Goal: Contribute content: Contribute content

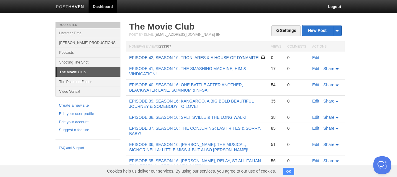
click at [226, 58] on link "EPISODE 42, SEASON 16: TRON: ARES & A HOUSE OF DYNAMITE!" at bounding box center [194, 57] width 131 height 5
click at [314, 58] on link "Edit" at bounding box center [316, 57] width 7 height 5
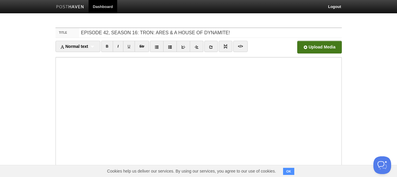
click at [307, 45] on input "file" at bounding box center [141, 49] width 447 height 30
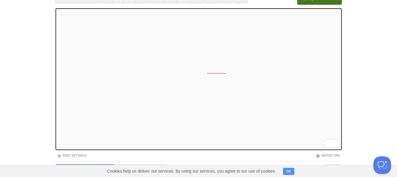
scroll to position [73, 0]
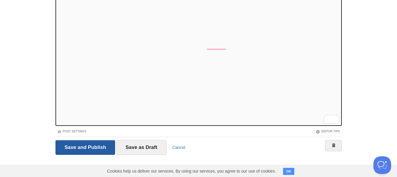
click at [103, 145] on input "Save and Publish" at bounding box center [86, 147] width 60 height 15
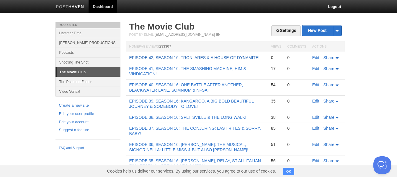
click at [155, 59] on link "EPISODE 42, SEASON 16: TRON: ARES & A HOUSE OF DYNAMITE!" at bounding box center [194, 57] width 131 height 5
click at [167, 57] on link "EPISODE 42, SEASON 16: TRON: ARES & A HOUSE OF DYNAMITE!" at bounding box center [194, 57] width 131 height 5
click at [162, 66] on link "EPISODE 41, SEASON 16: THE SMASHING MACHINE, HIM & VINDICATION!" at bounding box center [187, 71] width 117 height 10
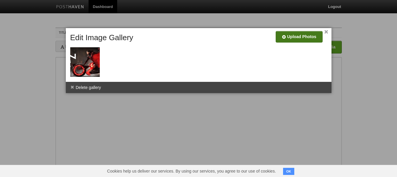
click at [299, 34] on input "file" at bounding box center [121, 39] width 447 height 30
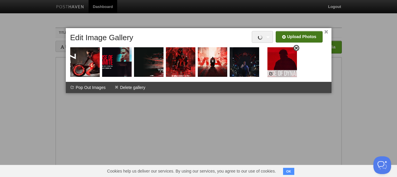
drag, startPoint x: 118, startPoint y: 55, endPoint x: 283, endPoint y: 55, distance: 165.5
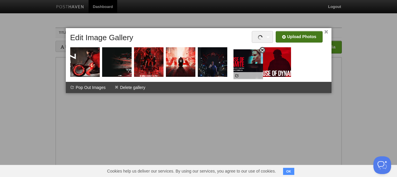
drag, startPoint x: 117, startPoint y: 56, endPoint x: 248, endPoint y: 59, distance: 131.2
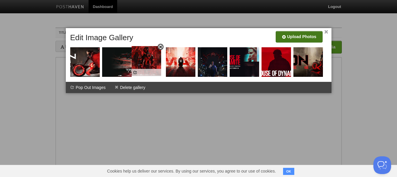
drag, startPoint x: 181, startPoint y: 60, endPoint x: 147, endPoint y: 59, distance: 34.6
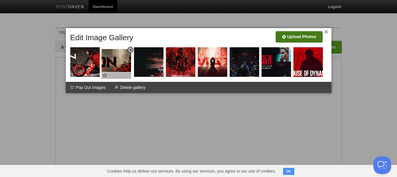
drag, startPoint x: 304, startPoint y: 64, endPoint x: 112, endPoint y: 66, distance: 192.1
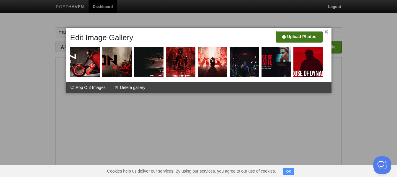
click at [326, 31] on link "×" at bounding box center [327, 31] width 4 height 3
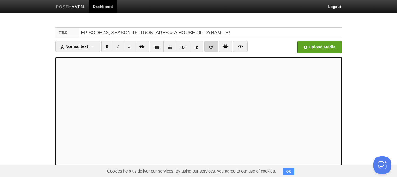
click at [211, 46] on icon at bounding box center [211, 47] width 4 height 4
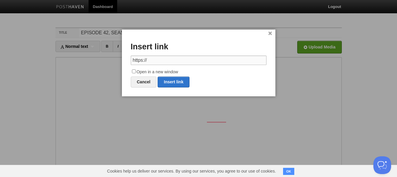
drag, startPoint x: 159, startPoint y: 61, endPoint x: 109, endPoint y: 58, distance: 50.6
click at [109, 58] on body "Dashboard Logout Your Sites Hammer Time [PERSON_NAME] PRODUCTIONS Podcasts Shoo…" at bounding box center [198, 125] width 397 height 250
paste input "[DOMAIN_NAME][URL]"
click at [168, 80] on link "Insert link" at bounding box center [174, 82] width 32 height 11
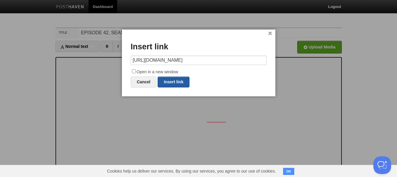
type input "https://"
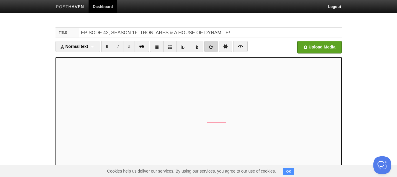
click at [212, 50] on link at bounding box center [211, 46] width 14 height 11
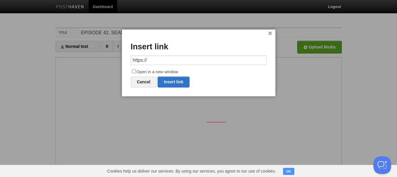
drag, startPoint x: 164, startPoint y: 61, endPoint x: 102, endPoint y: 61, distance: 62.6
click at [102, 61] on body "Dashboard Logout Your Sites Hammer Time [PERSON_NAME] PRODUCTIONS Podcasts Shoo…" at bounding box center [198, 125] width 397 height 250
click at [177, 85] on link "Insert link" at bounding box center [174, 82] width 32 height 11
type input "https://"
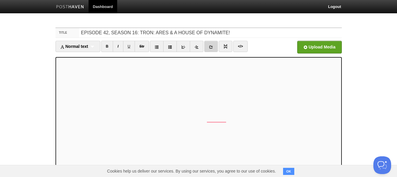
click at [209, 46] on link at bounding box center [211, 46] width 14 height 11
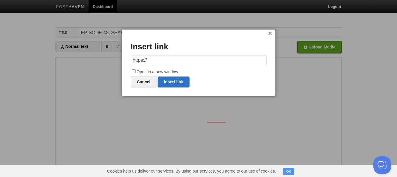
drag, startPoint x: 152, startPoint y: 61, endPoint x: 89, endPoint y: 63, distance: 63.0
click at [89, 63] on body "Dashboard Logout Your Sites Hammer Time [PERSON_NAME] PRODUCTIONS Podcasts Shoo…" at bounding box center [198, 125] width 397 height 250
click at [178, 80] on link "Insert link" at bounding box center [174, 82] width 32 height 11
type input "https://"
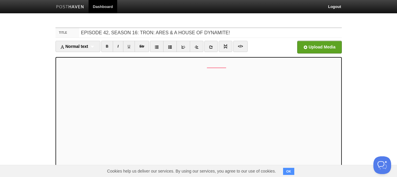
scroll to position [86, 0]
click at [211, 45] on icon at bounding box center [211, 47] width 4 height 4
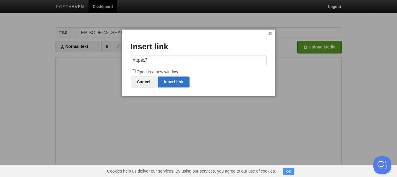
drag, startPoint x: 199, startPoint y: 59, endPoint x: 108, endPoint y: 65, distance: 91.2
click at [108, 65] on body "Dashboard Logout Your Sites Hammer Time [PERSON_NAME] PRODUCTIONS Podcasts Shoo…" at bounding box center [198, 125] width 397 height 250
click at [176, 81] on link "Insert link" at bounding box center [174, 82] width 32 height 11
type input "https://"
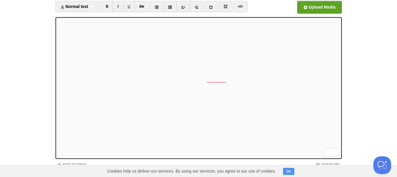
scroll to position [73, 0]
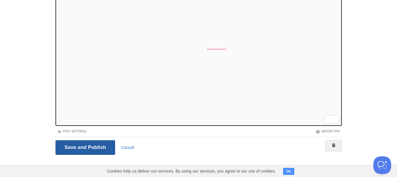
click at [82, 145] on input "Save and Publish" at bounding box center [86, 147] width 60 height 15
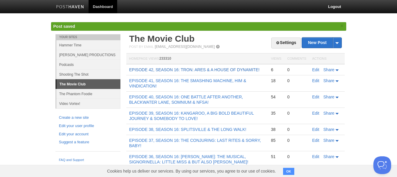
click at [159, 69] on link "EPISODE 42, SEASON 16: TRON: ARES & A HOUSE OF DYNAMITE!" at bounding box center [194, 69] width 131 height 5
